Goal: Information Seeking & Learning: Learn about a topic

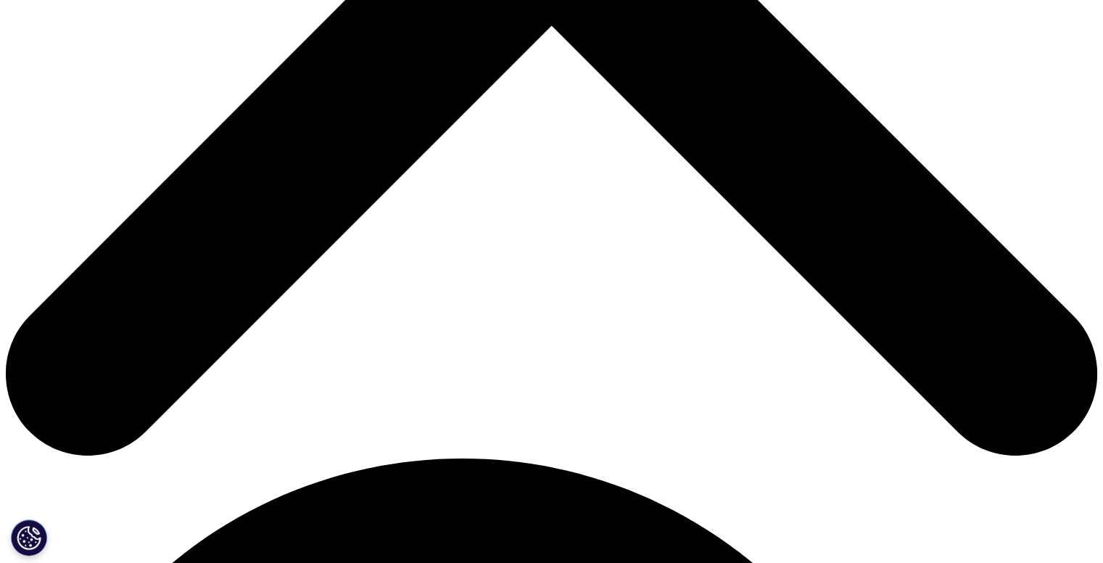
scroll to position [672, 0]
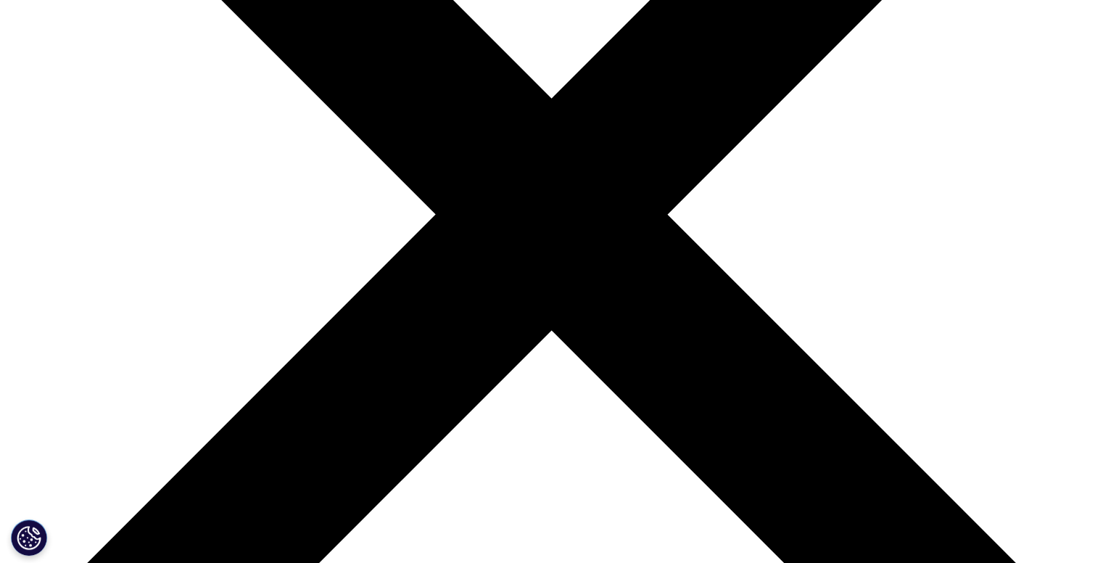
scroll to position [357, 0]
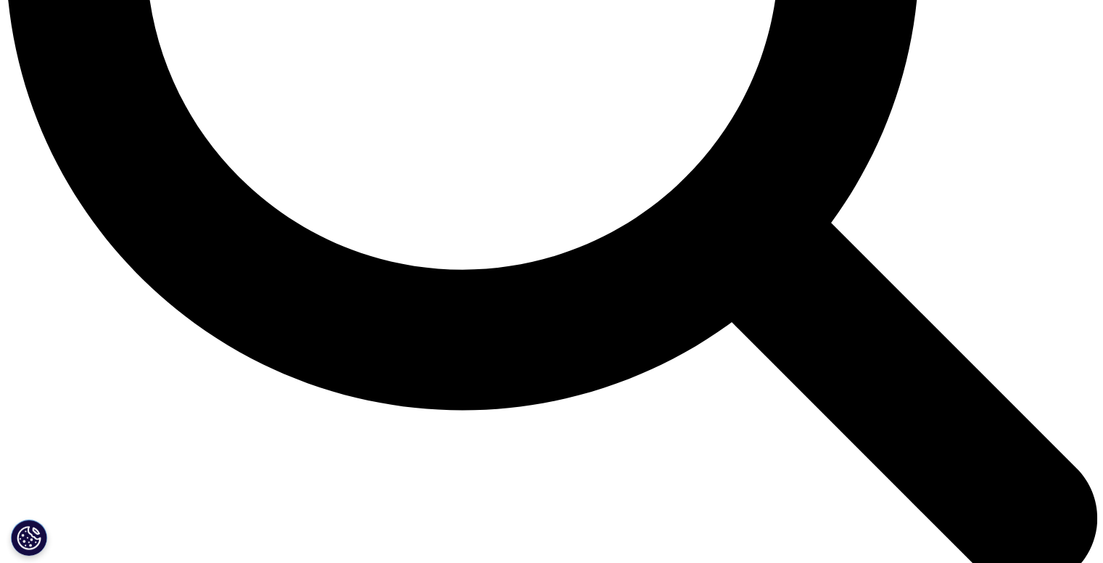
scroll to position [1622, 0]
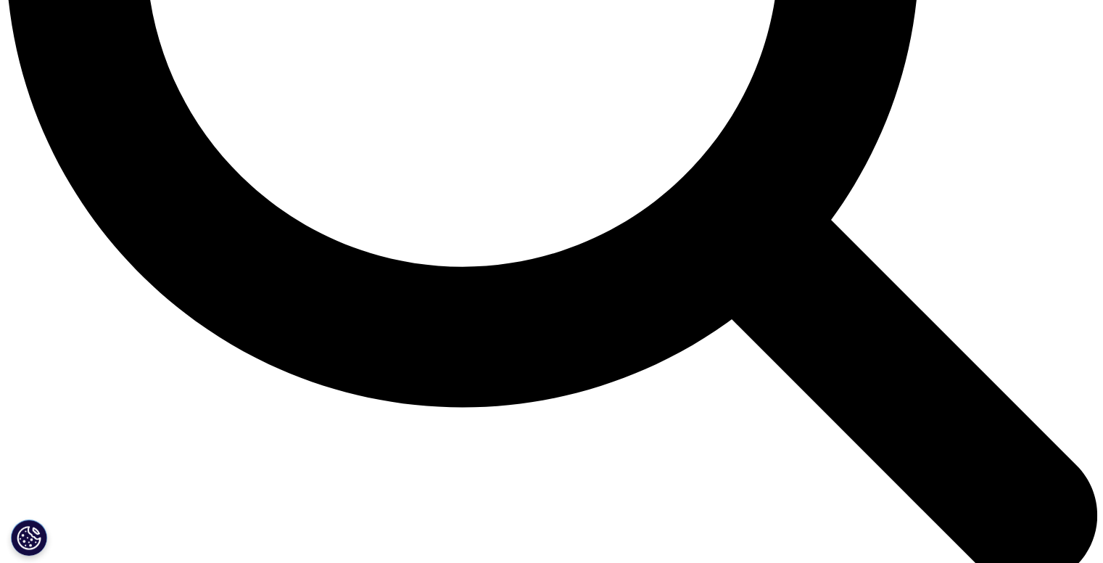
drag, startPoint x: 470, startPoint y: 235, endPoint x: 669, endPoint y: 59, distance: 265.2
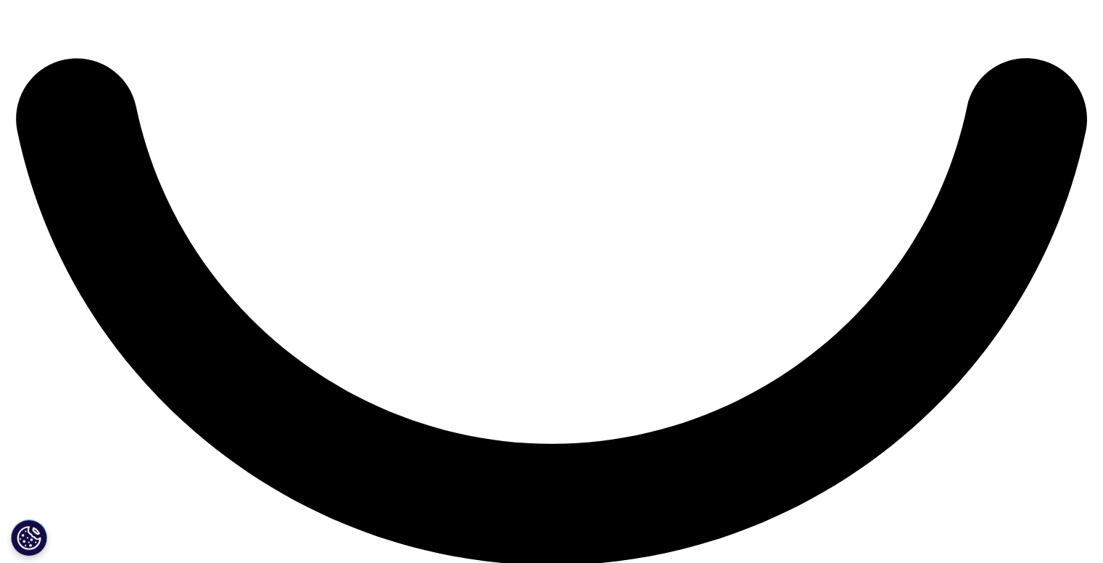
scroll to position [2745, 0]
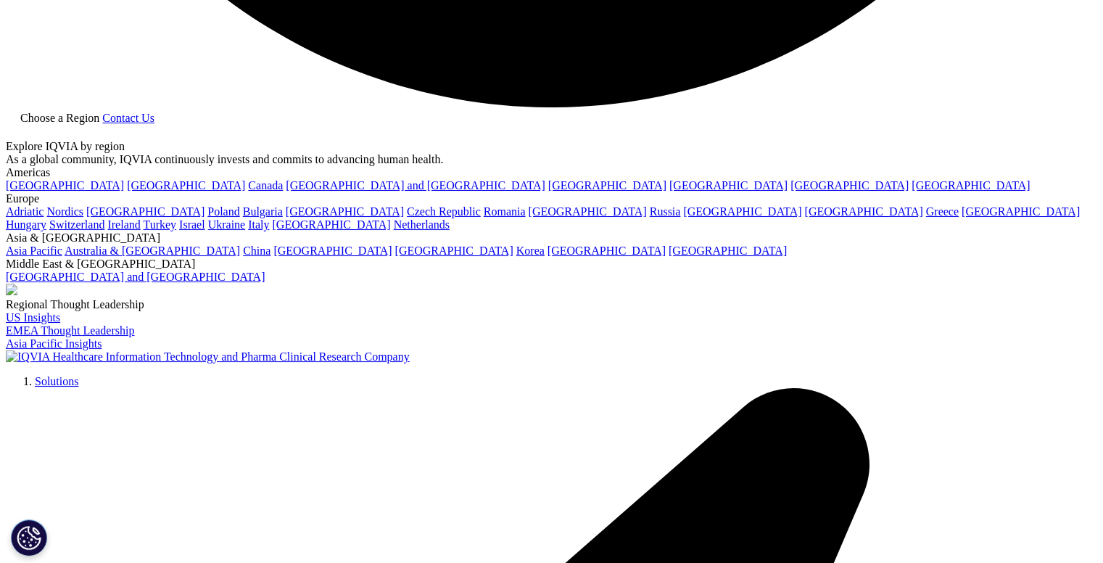
scroll to position [3196, 0]
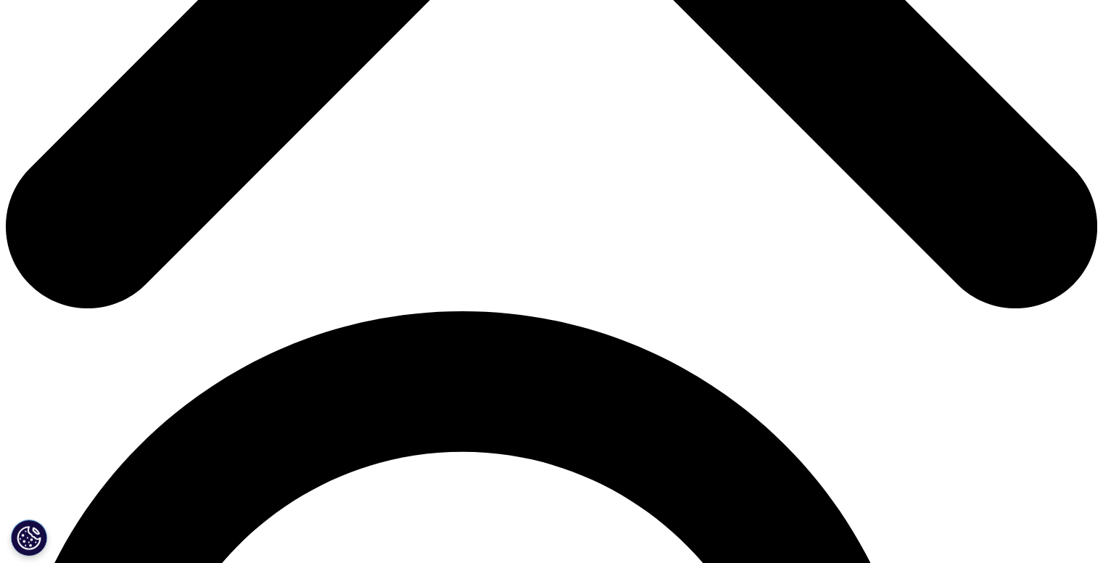
scroll to position [783, 0]
